Goal: Check status

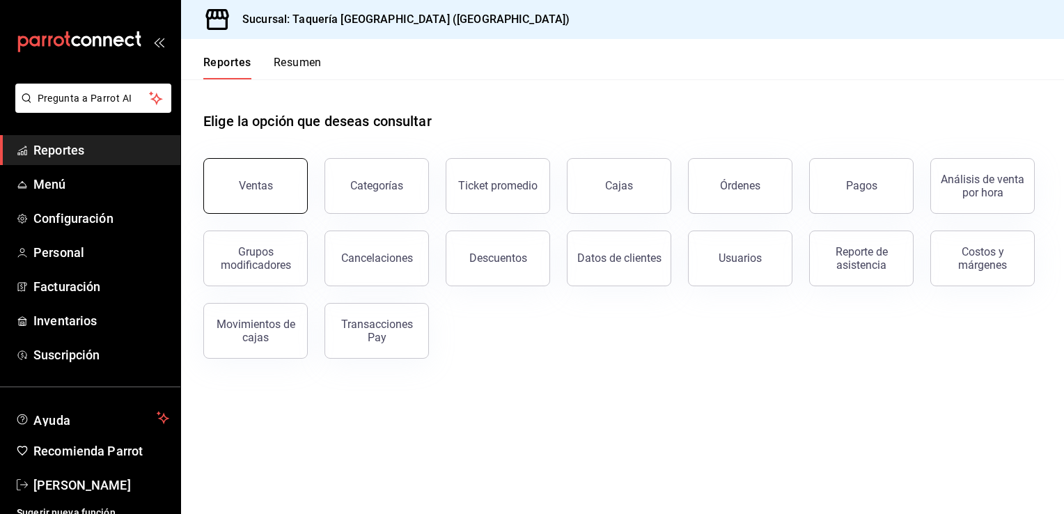
click at [289, 201] on button "Ventas" at bounding box center [255, 186] width 104 height 56
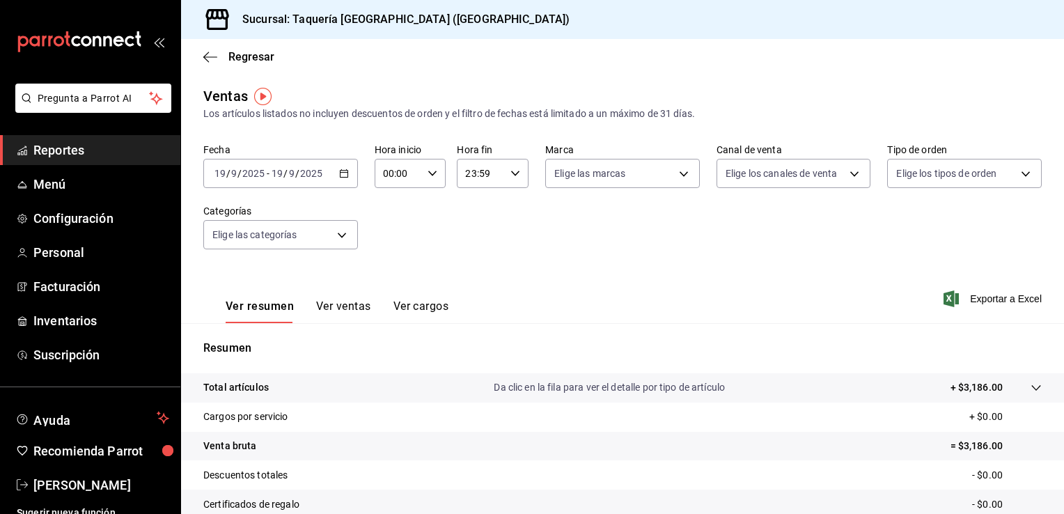
click at [347, 177] on div "2025-09-19 19 / 9 / 2025 - 2025-09-19 19 / 9 / 2025" at bounding box center [280, 173] width 155 height 29
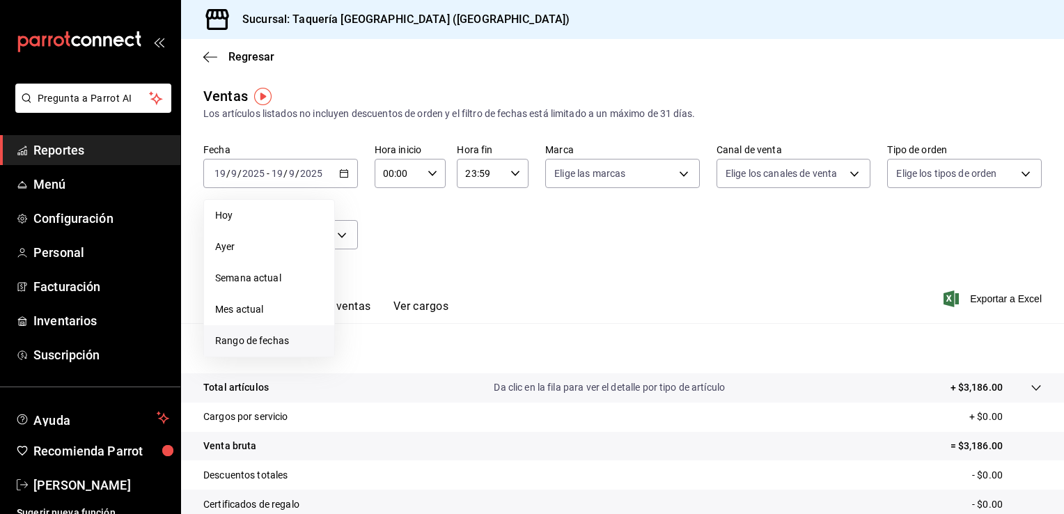
click at [259, 345] on span "Rango de fechas" at bounding box center [269, 341] width 108 height 15
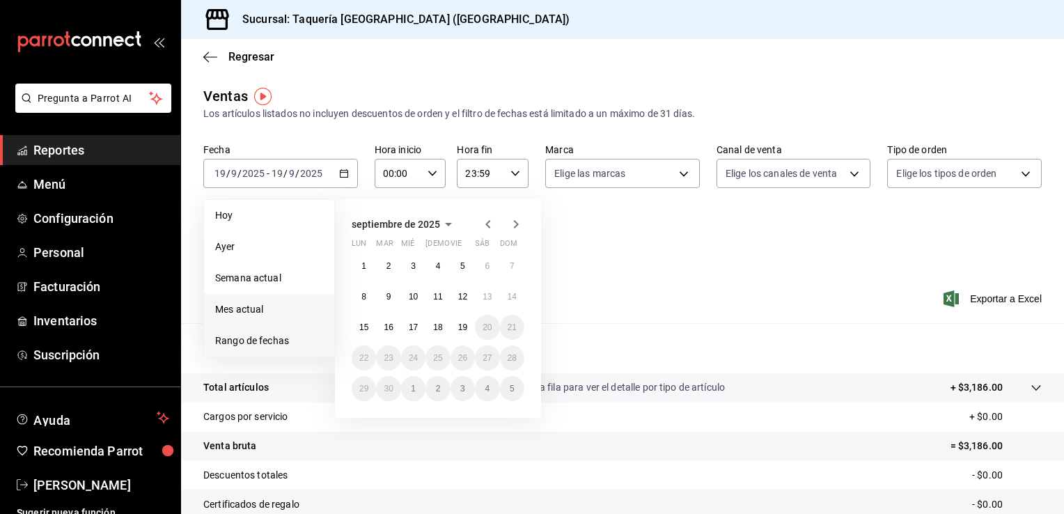
click at [276, 311] on span "Mes actual" at bounding box center [269, 309] width 108 height 15
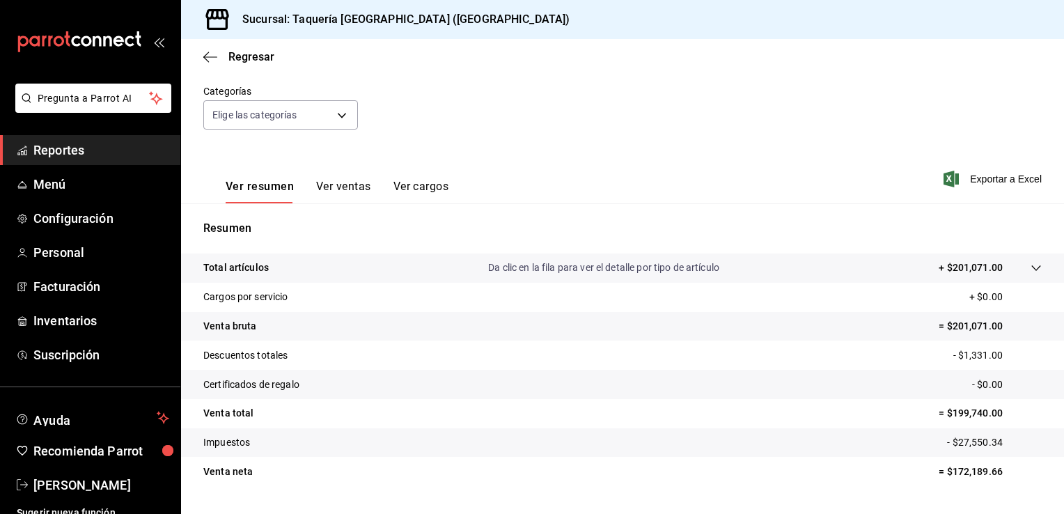
scroll to position [153, 0]
